Goal: Task Accomplishment & Management: Manage account settings

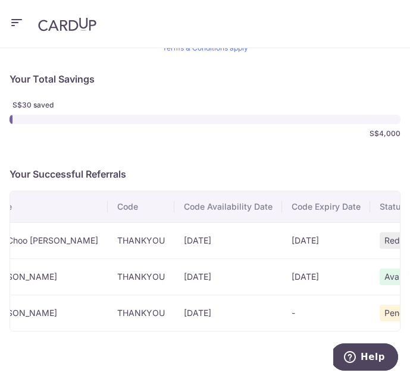
scroll to position [0, 35]
click at [15, 22] on icon "button" at bounding box center [17, 22] width 14 height 15
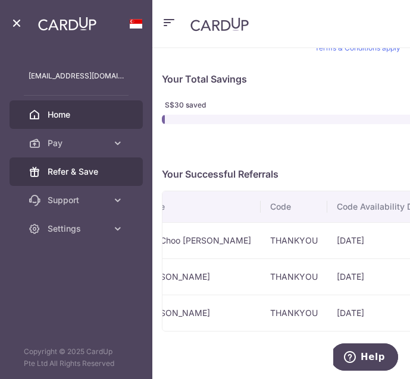
click at [78, 119] on span "Home" at bounding box center [86, 115] width 76 height 12
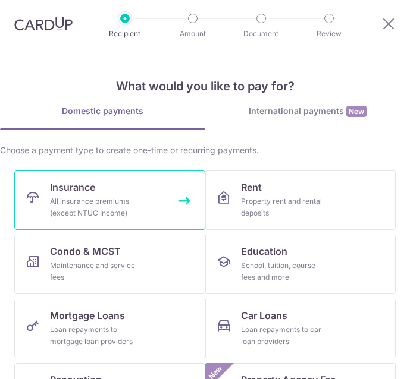
click at [95, 204] on div "All insurance premiums (except NTUC Income)" at bounding box center [93, 208] width 86 height 24
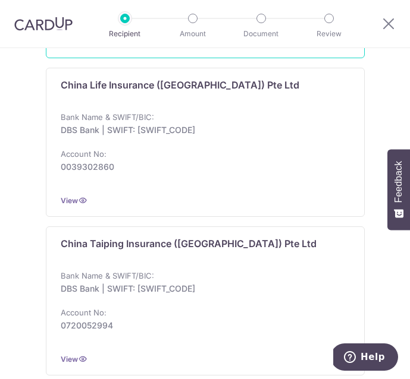
scroll to position [543, 0]
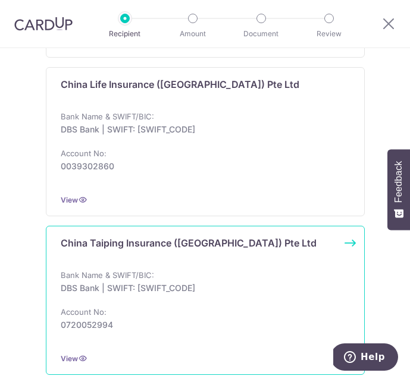
click at [142, 275] on p "Bank Name & SWIFT/BIC:" at bounding box center [107, 275] width 93 height 10
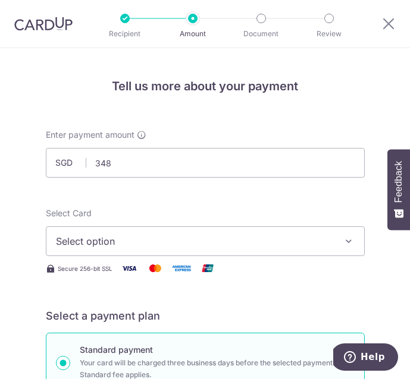
scroll to position [58, 0]
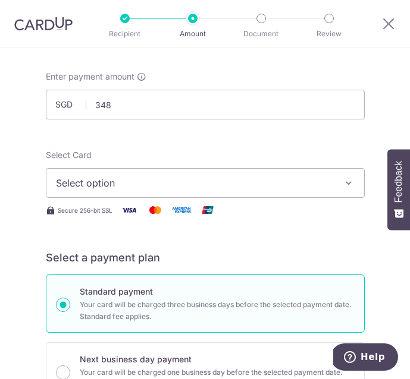
click at [86, 189] on span "Select option" at bounding box center [197, 183] width 282 height 14
type input "348.00"
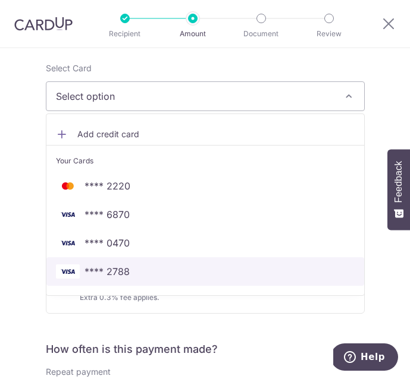
scroll to position [84, 0]
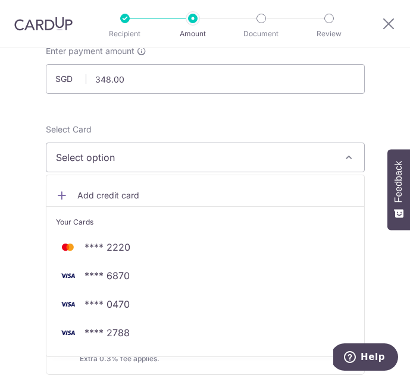
click at [108, 200] on span "Add credit card" at bounding box center [215, 196] width 277 height 12
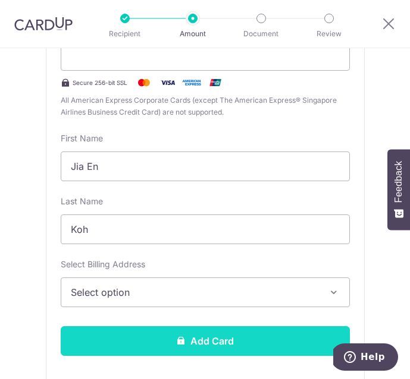
scroll to position [278, 0]
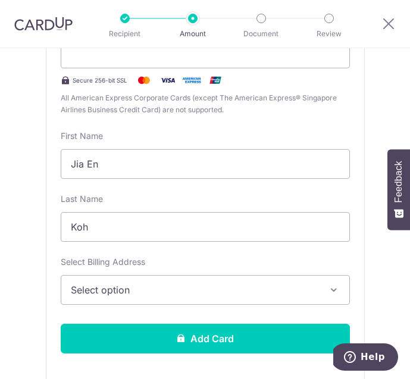
click at [115, 291] on span "Select option" at bounding box center [197, 290] width 252 height 14
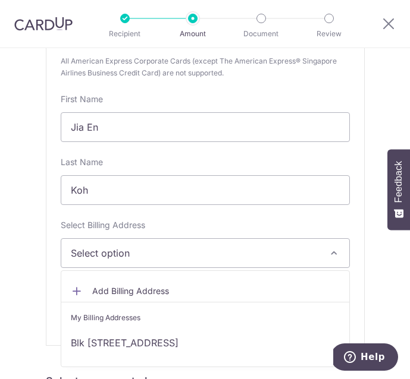
scroll to position [320, 0]
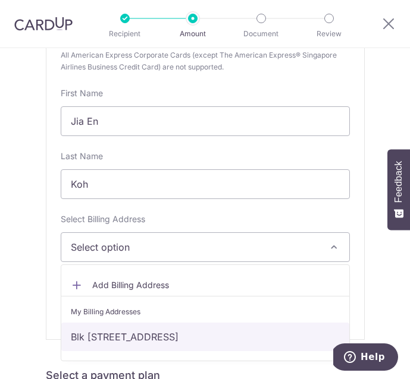
click at [112, 336] on link "Blk 552 Ang Mo Kio Ave 10 , Singapore, Singapore-560552" at bounding box center [205, 337] width 288 height 29
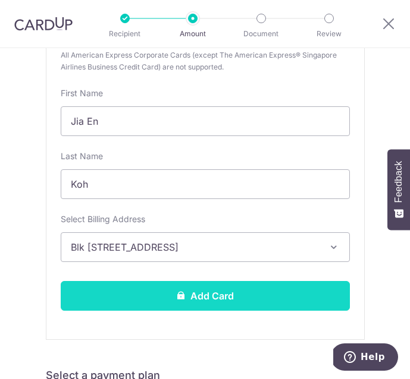
click at [122, 297] on button "Add Card" at bounding box center [205, 296] width 289 height 30
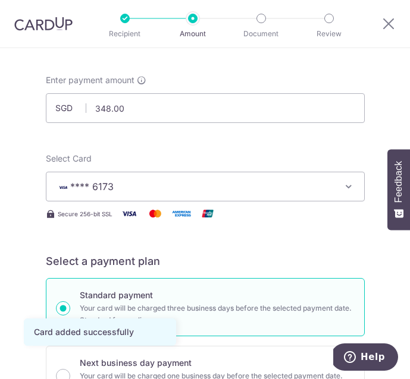
scroll to position [204, 0]
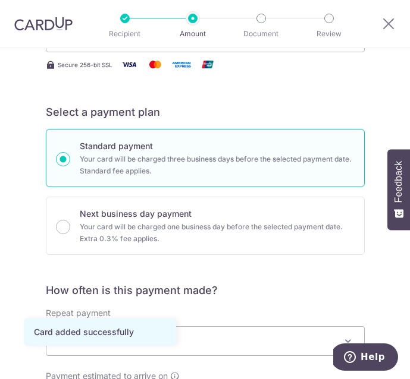
click at [130, 327] on span "Never" at bounding box center [204, 341] width 317 height 29
click at [150, 327] on span "Never" at bounding box center [204, 341] width 317 height 29
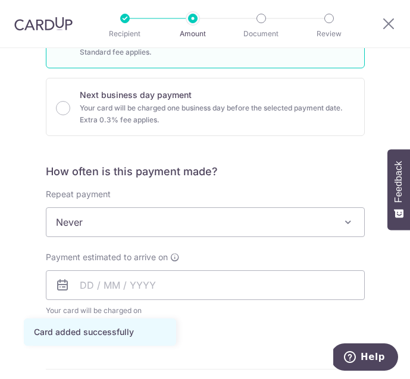
click at [150, 228] on span "Never" at bounding box center [204, 222] width 317 height 29
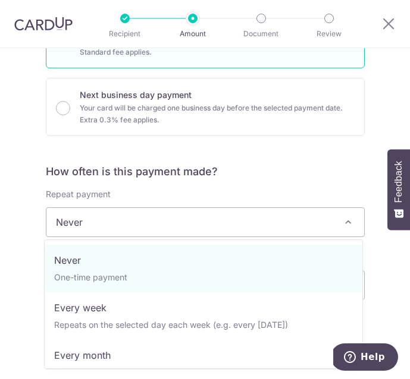
select select "3"
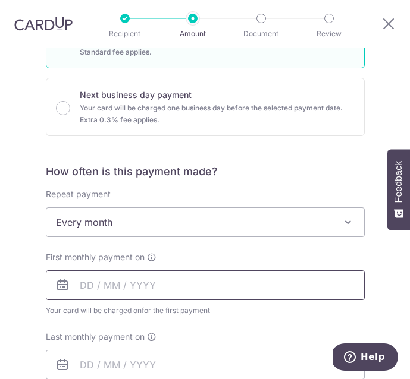
click at [124, 291] on input "text" at bounding box center [205, 285] width 319 height 30
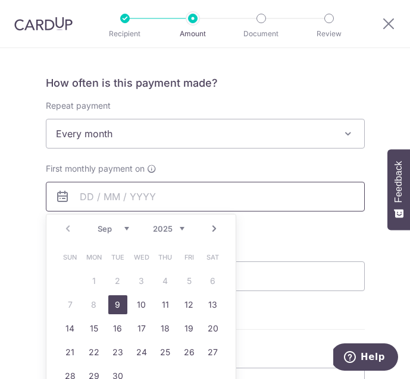
scroll to position [411, 0]
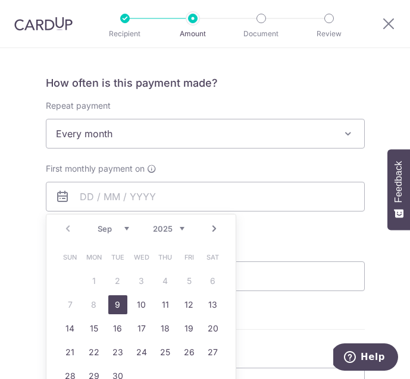
click at [115, 301] on link "9" at bounding box center [117, 304] width 19 height 19
type input "09/09/2025"
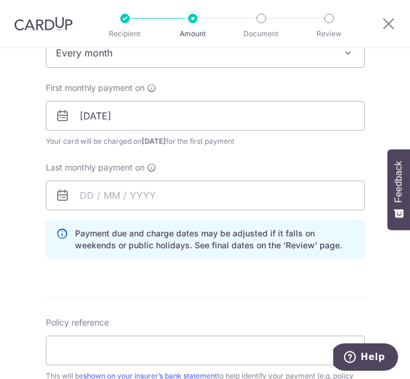
scroll to position [493, 0]
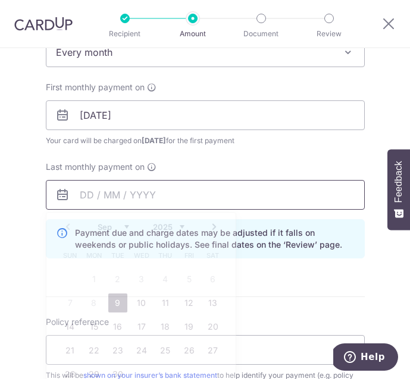
click at [123, 202] on input "text" at bounding box center [205, 195] width 319 height 30
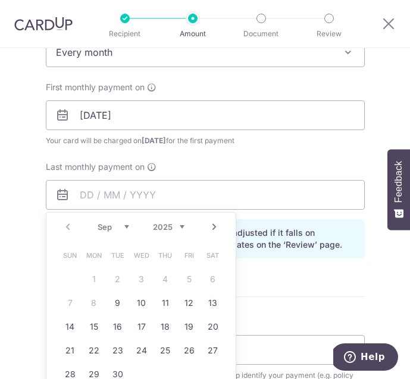
click at [215, 229] on link "Next" at bounding box center [214, 227] width 14 height 14
click at [163, 301] on link "9" at bounding box center [165, 303] width 19 height 19
type input "[DATE]"
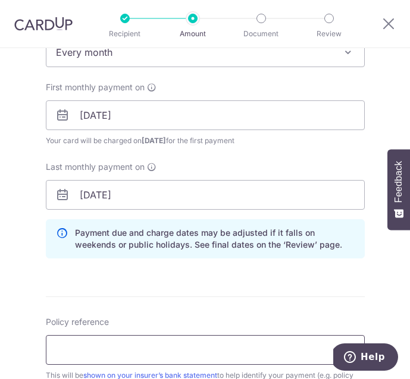
click at [135, 349] on input "Policy reference" at bounding box center [205, 350] width 319 height 30
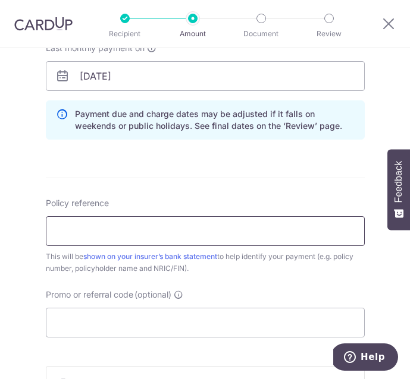
scroll to position [611, 0]
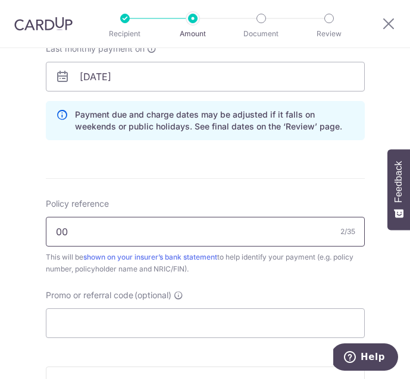
type input "0000136105 Koh Jia En S9033605C"
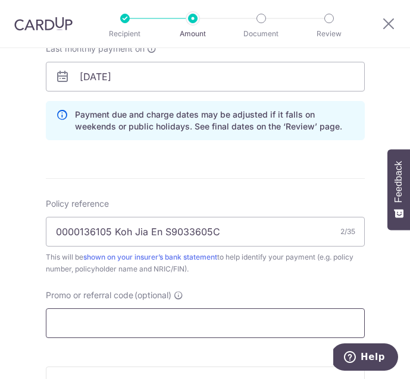
click at [93, 330] on input "Promo or referral code (optional)" at bounding box center [205, 323] width 319 height 30
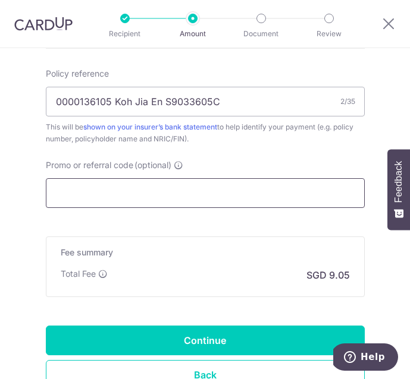
scroll to position [756, 0]
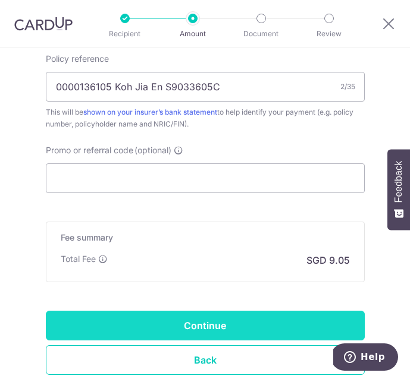
click at [99, 326] on input "Continue" at bounding box center [205, 326] width 319 height 30
type input "Create Schedule"
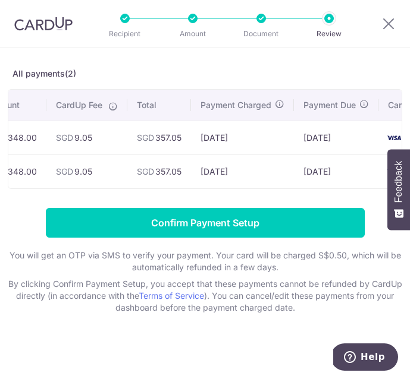
scroll to position [55, 0]
click at [391, 30] on icon at bounding box center [388, 23] width 14 height 15
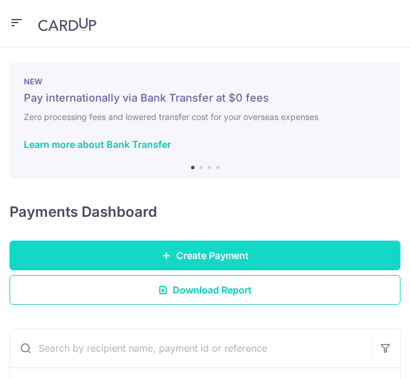
click at [188, 252] on span "Create Payment" at bounding box center [212, 255] width 73 height 14
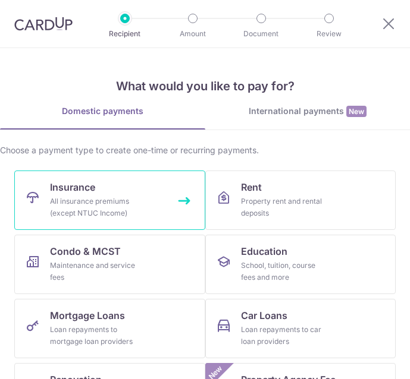
click at [137, 200] on link "Insurance All insurance premiums (except NTUC Income)" at bounding box center [109, 200] width 191 height 59
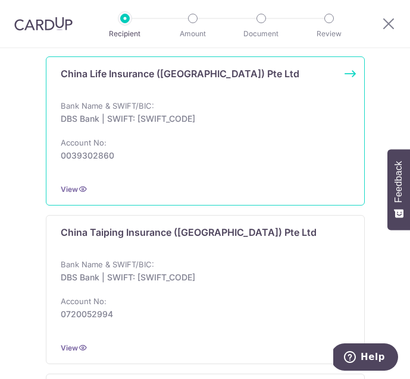
scroll to position [571, 0]
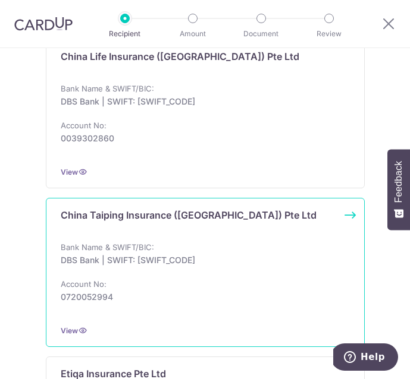
click at [114, 267] on div "Bank Name & SWIFT/BIC: DBS Bank | SWIFT: DBSSSGSGXXX Account No: 0720052994" at bounding box center [205, 278] width 289 height 74
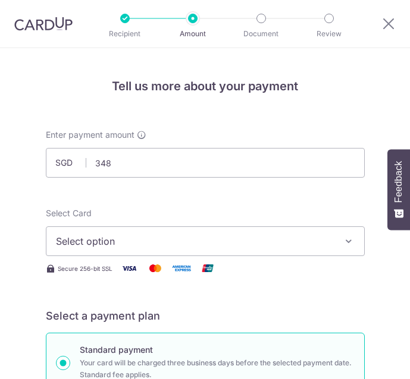
click at [116, 234] on span "Select option" at bounding box center [197, 241] width 282 height 14
type input "348.00"
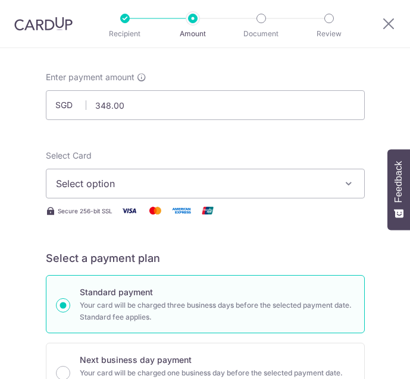
click at [100, 183] on span "Select option" at bounding box center [197, 184] width 282 height 14
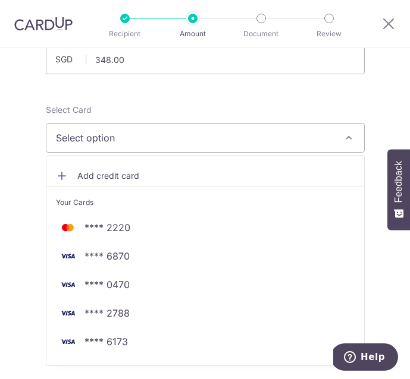
scroll to position [112, 0]
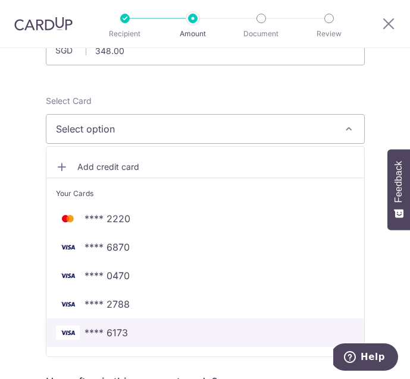
click at [103, 333] on span "**** 6173" at bounding box center [105, 333] width 43 height 14
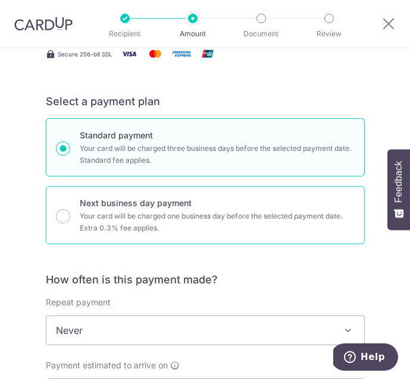
scroll to position [217, 0]
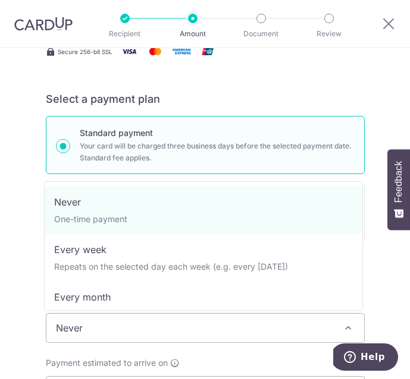
click at [93, 332] on span "Never" at bounding box center [204, 328] width 317 height 29
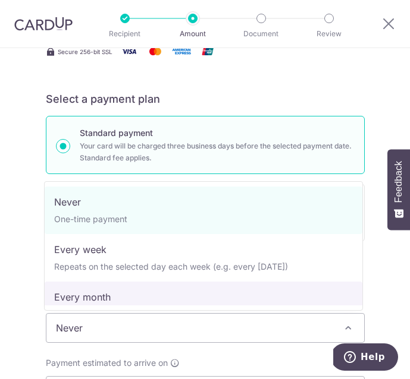
select select "3"
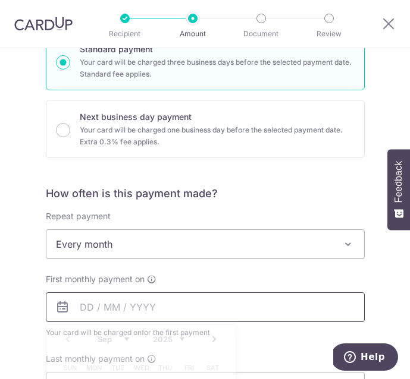
click at [84, 312] on input "text" at bounding box center [205, 307] width 319 height 30
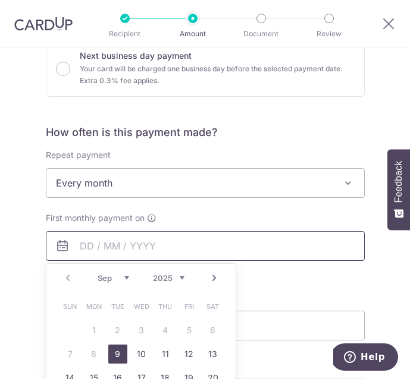
scroll to position [385, 0]
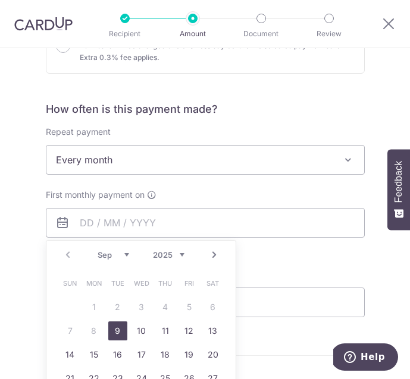
click at [116, 326] on link "9" at bounding box center [117, 331] width 19 height 19
type input "[DATE]"
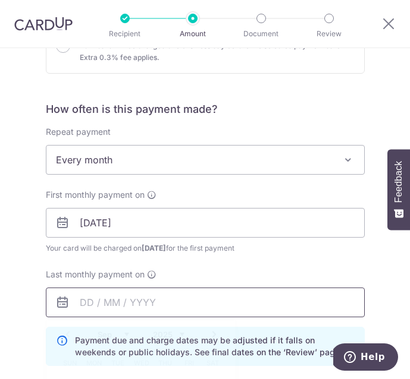
click at [112, 303] on input "text" at bounding box center [205, 303] width 319 height 30
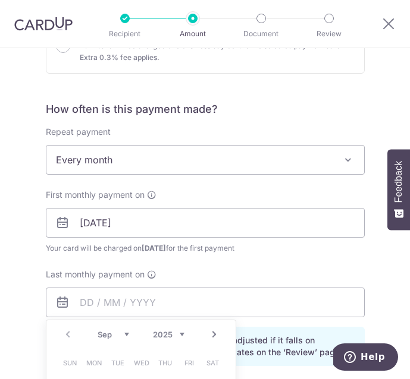
click at [209, 334] on link "Next" at bounding box center [214, 334] width 14 height 14
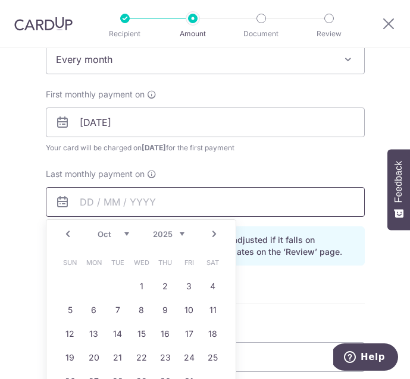
scroll to position [486, 0]
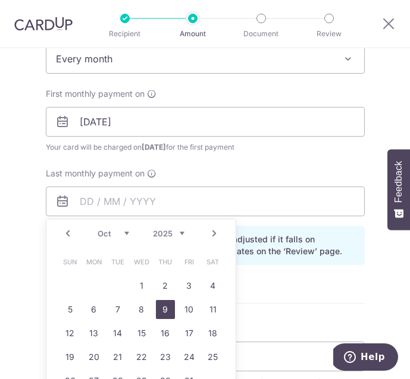
click at [158, 310] on link "9" at bounding box center [165, 309] width 19 height 19
type input "[DATE]"
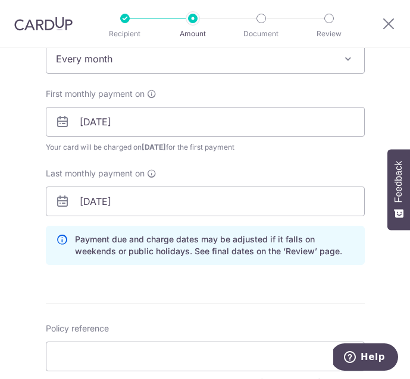
scroll to position [578, 0]
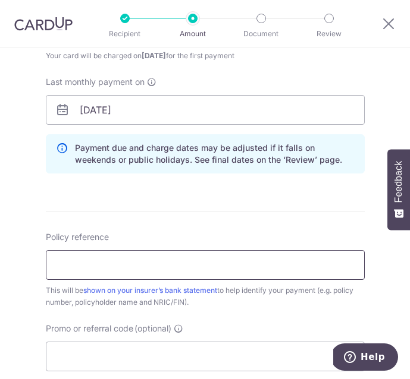
click at [110, 266] on input "Policy reference" at bounding box center [205, 265] width 319 height 30
type input "0000136105 Koh Jia En S9033605C"
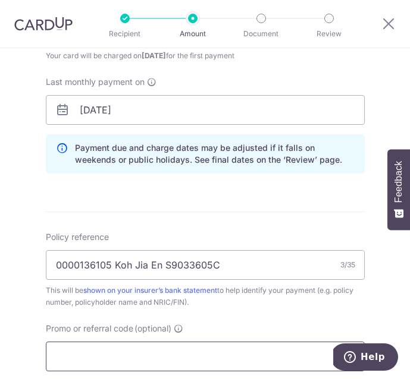
click at [89, 364] on input "Promo or referral code (optional)" at bounding box center [205, 357] width 319 height 30
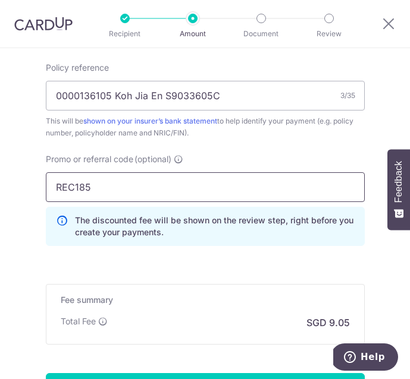
scroll to position [762, 0]
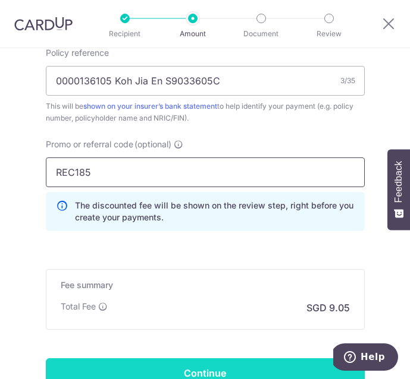
type input "REC185"
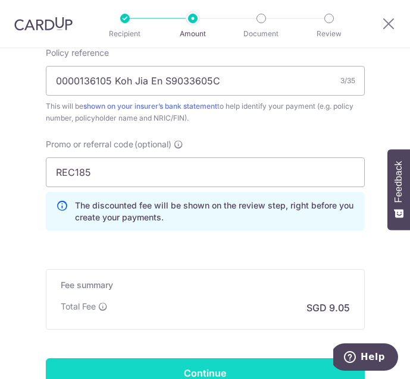
click at [84, 367] on input "Continue" at bounding box center [205, 373] width 319 height 30
type input "Create Schedule"
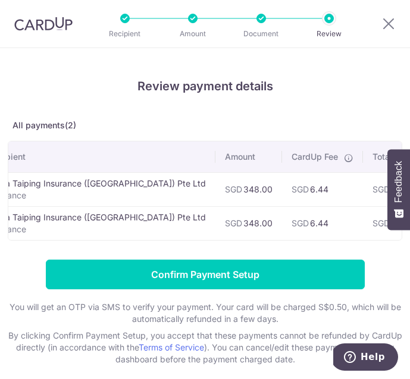
scroll to position [19, 0]
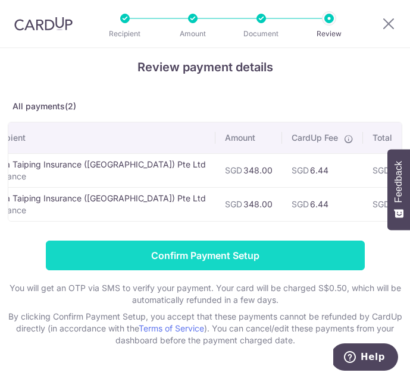
click at [178, 260] on input "Confirm Payment Setup" at bounding box center [205, 256] width 319 height 30
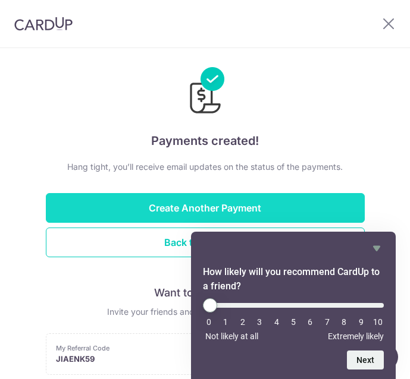
click at [196, 208] on button "Create Another Payment" at bounding box center [205, 208] width 319 height 30
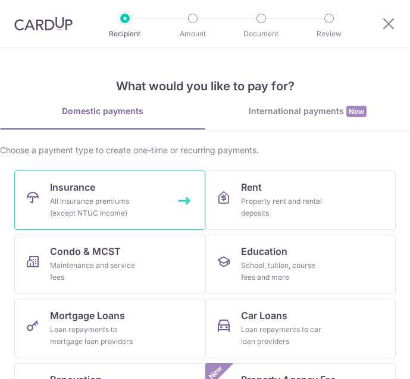
click at [122, 197] on div "All insurance premiums (except NTUC Income)" at bounding box center [93, 208] width 86 height 24
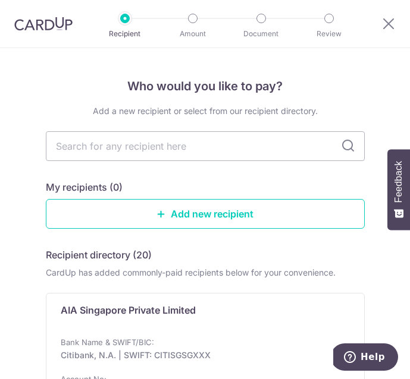
scroll to position [90, 0]
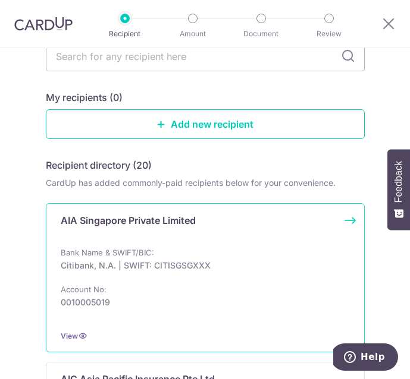
click at [119, 254] on p "Bank Name & SWIFT/BIC:" at bounding box center [107, 253] width 93 height 10
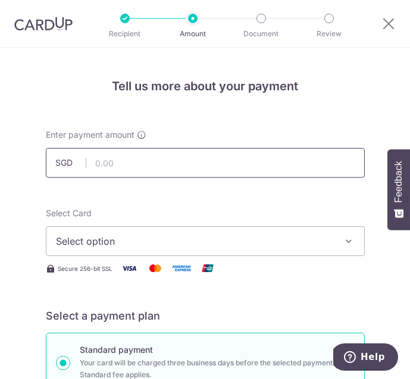
click at [137, 161] on input "text" at bounding box center [205, 163] width 319 height 30
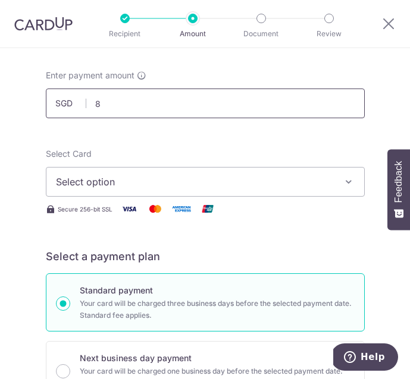
scroll to position [68, 0]
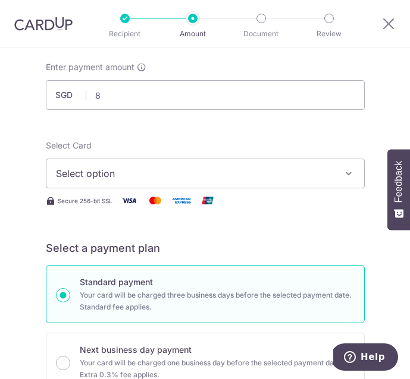
type input "8.00"
click at [119, 168] on span "Select option" at bounding box center [197, 173] width 282 height 14
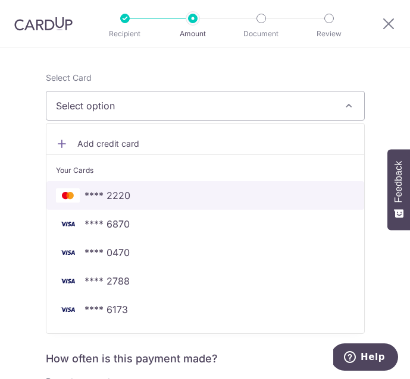
scroll to position [146, 0]
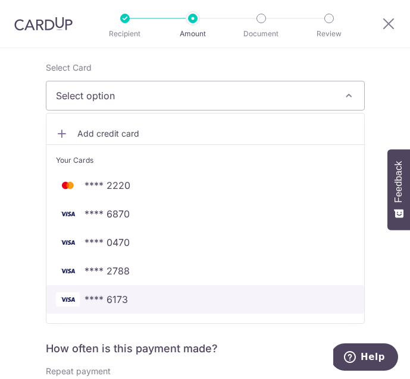
click at [103, 297] on span "**** 6173" at bounding box center [105, 299] width 43 height 14
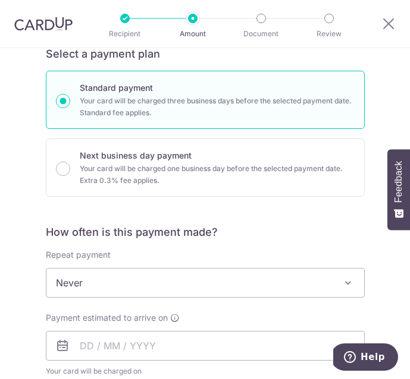
scroll to position [263, 0]
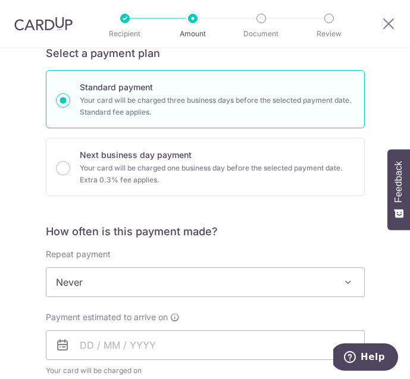
click at [96, 278] on span "Never" at bounding box center [204, 282] width 317 height 29
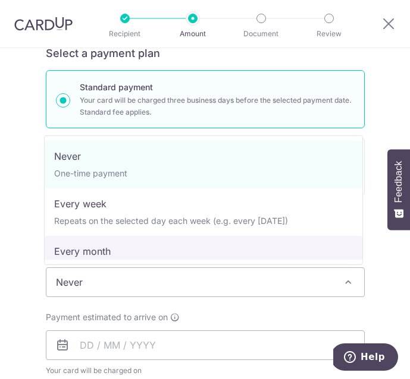
select select "3"
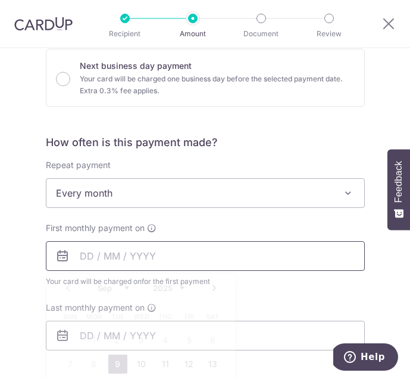
click at [92, 263] on input "text" at bounding box center [205, 256] width 319 height 30
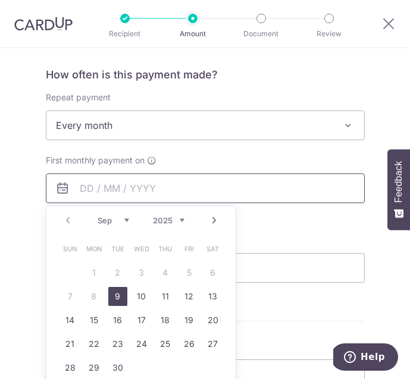
scroll to position [425, 0]
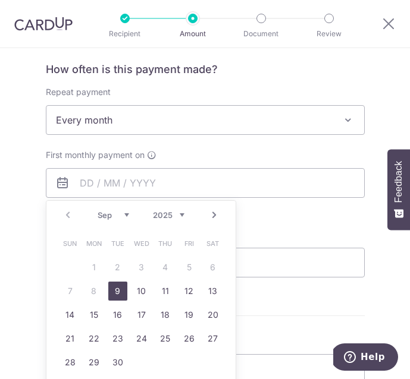
click at [116, 288] on link "9" at bounding box center [117, 291] width 19 height 19
type input "[DATE]"
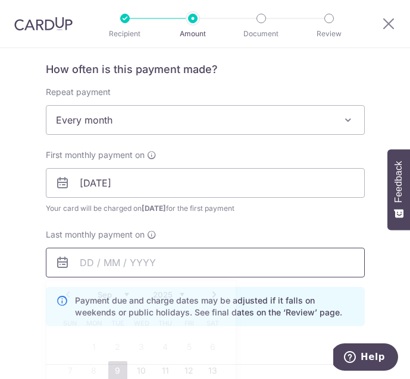
click at [116, 273] on input "text" at bounding box center [205, 263] width 319 height 30
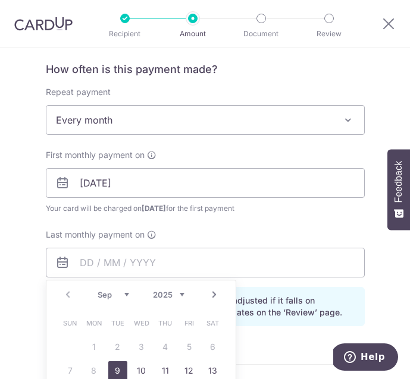
click at [209, 292] on link "Next" at bounding box center [214, 295] width 14 height 14
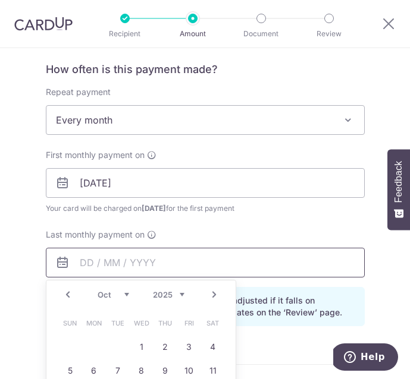
scroll to position [507, 0]
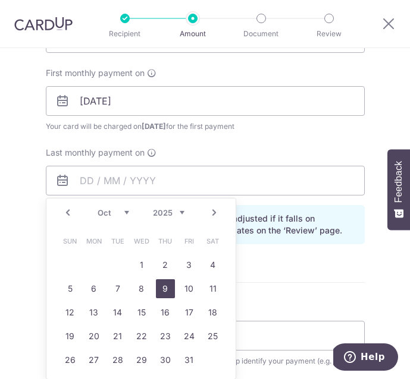
click at [162, 287] on link "9" at bounding box center [165, 288] width 19 height 19
type input "[DATE]"
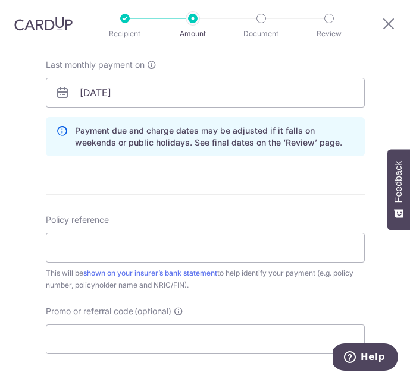
scroll to position [610, 0]
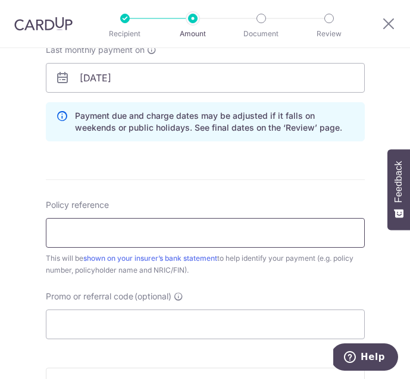
click at [130, 223] on input "Policy reference" at bounding box center [205, 233] width 319 height 30
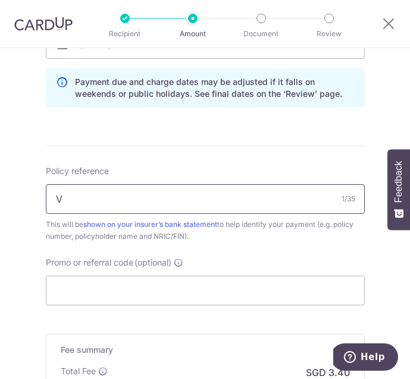
scroll to position [644, 0]
type input "V184208252 Koh Jia En S9033605C"
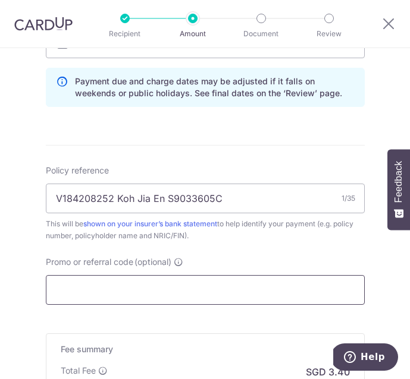
click at [100, 291] on input "Promo or referral code (optional)" at bounding box center [205, 290] width 319 height 30
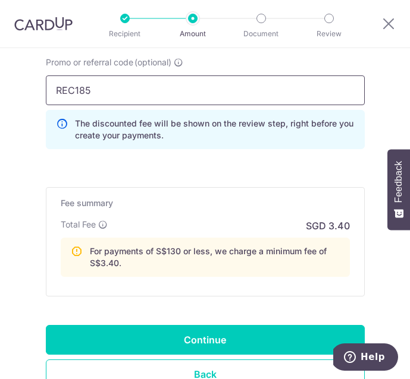
scroll to position [856, 0]
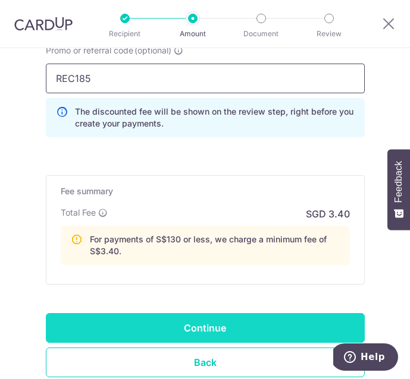
type input "REC185"
click at [95, 326] on input "Continue" at bounding box center [205, 328] width 319 height 30
type input "Create Schedule"
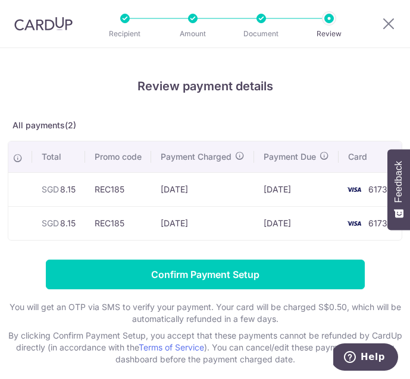
scroll to position [0, 259]
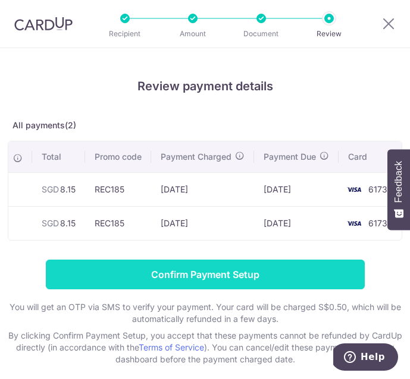
click at [194, 280] on input "Confirm Payment Setup" at bounding box center [205, 275] width 319 height 30
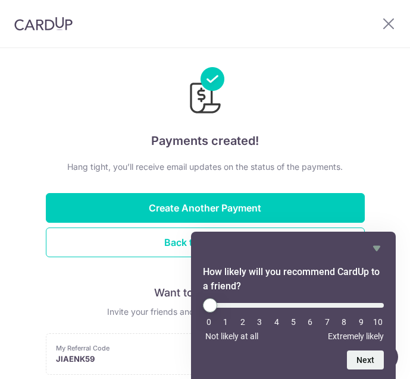
click at [42, 24] on img at bounding box center [43, 24] width 58 height 14
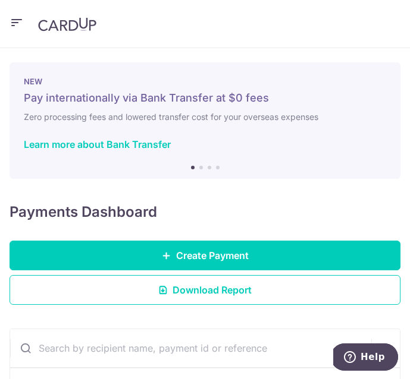
click at [15, 26] on icon "button" at bounding box center [17, 22] width 14 height 15
